Goal: Transaction & Acquisition: Purchase product/service

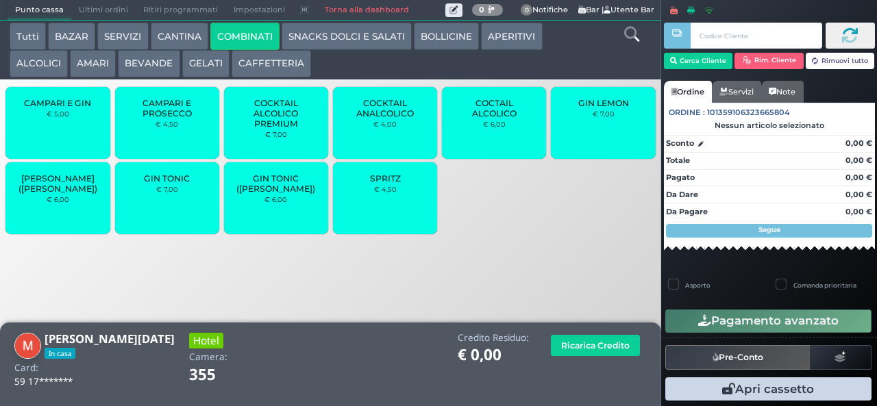
click at [71, 108] on span "CAMPARI E GIN" at bounding box center [57, 103] width 67 height 10
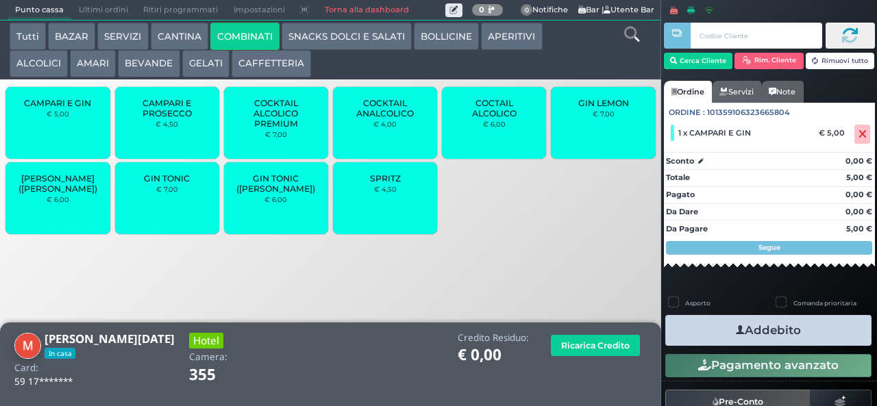
click at [760, 336] on button "Addebito" at bounding box center [768, 330] width 206 height 31
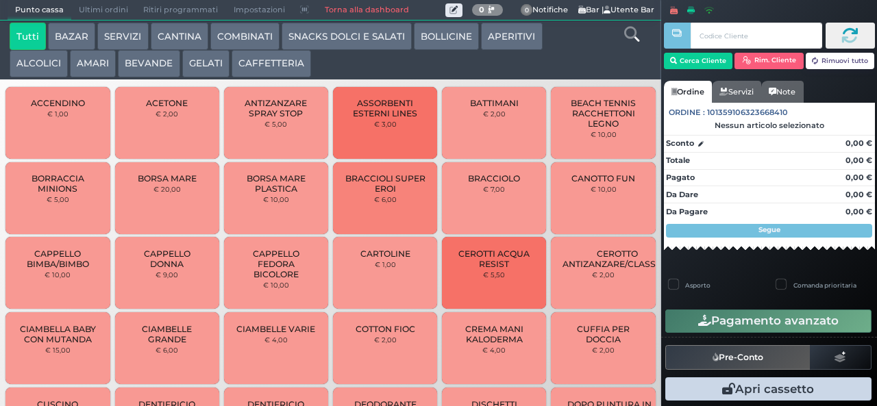
click at [262, 35] on button "COMBINATI" at bounding box center [244, 36] width 69 height 27
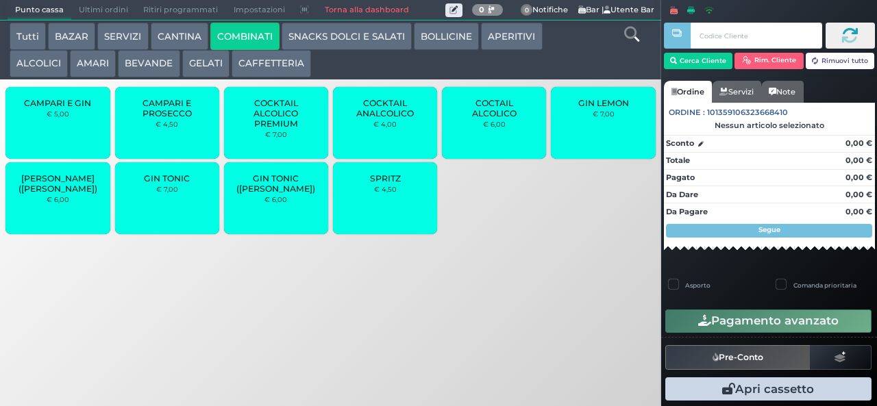
click at [392, 184] on span "SPRITZ" at bounding box center [385, 178] width 31 height 10
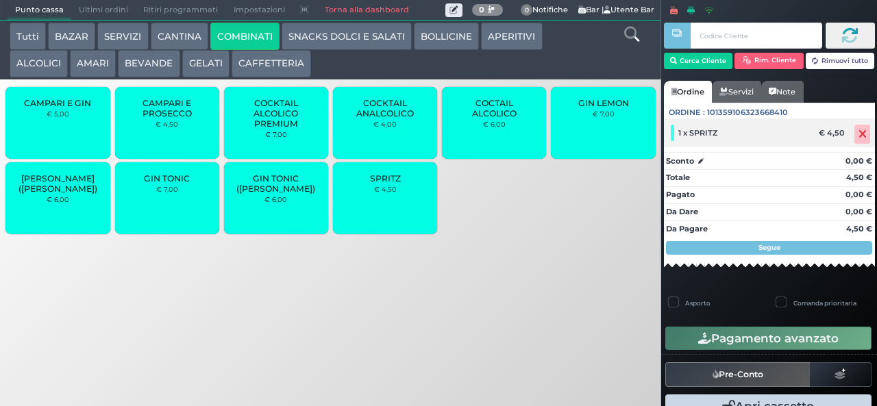
click at [858, 134] on icon at bounding box center [862, 134] width 8 height 1
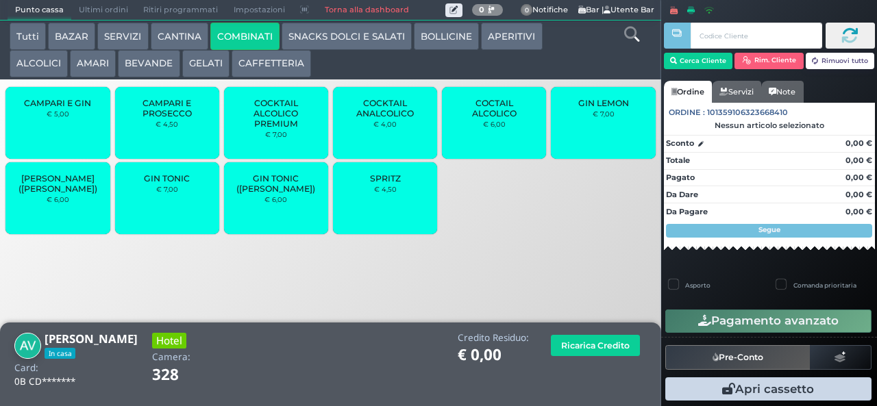
click at [394, 184] on span "SPRITZ" at bounding box center [385, 178] width 31 height 10
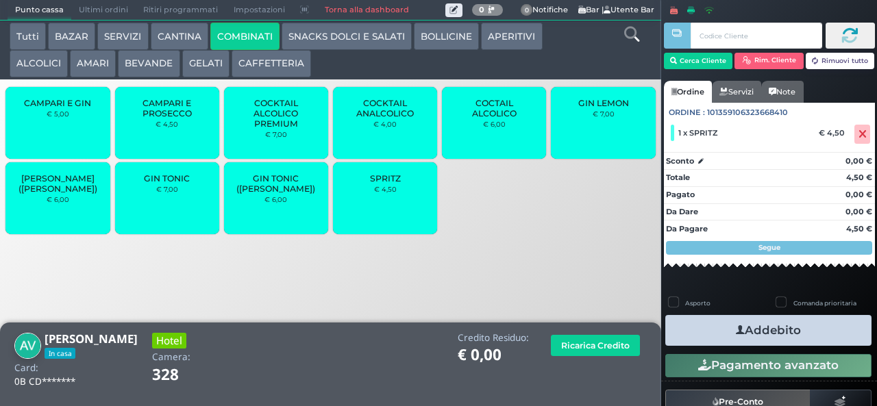
click at [736, 332] on icon "button" at bounding box center [740, 330] width 9 height 14
